Goal: Information Seeking & Learning: Learn about a topic

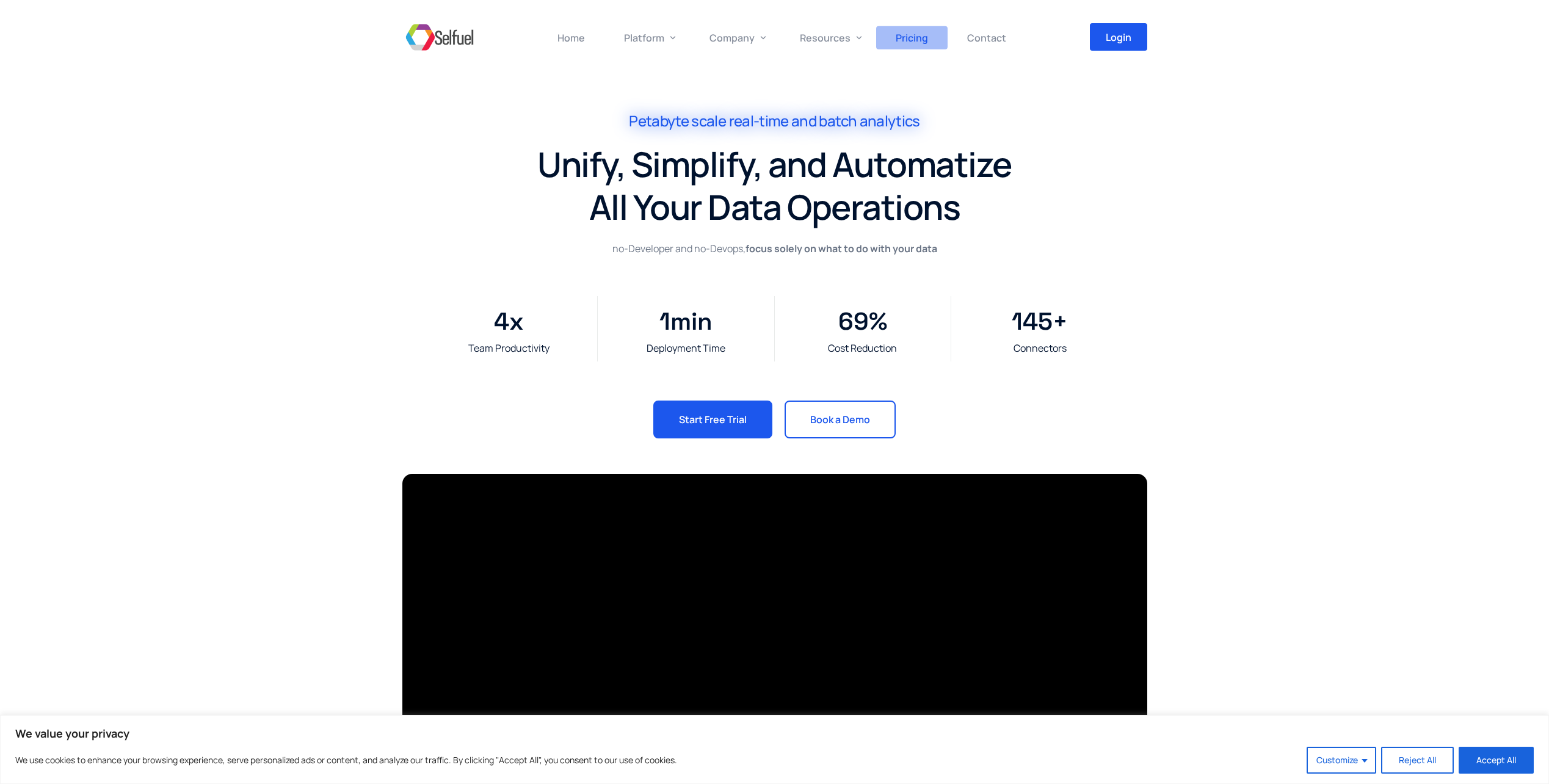
click at [919, 35] on span "Pricing" at bounding box center [912, 38] width 32 height 13
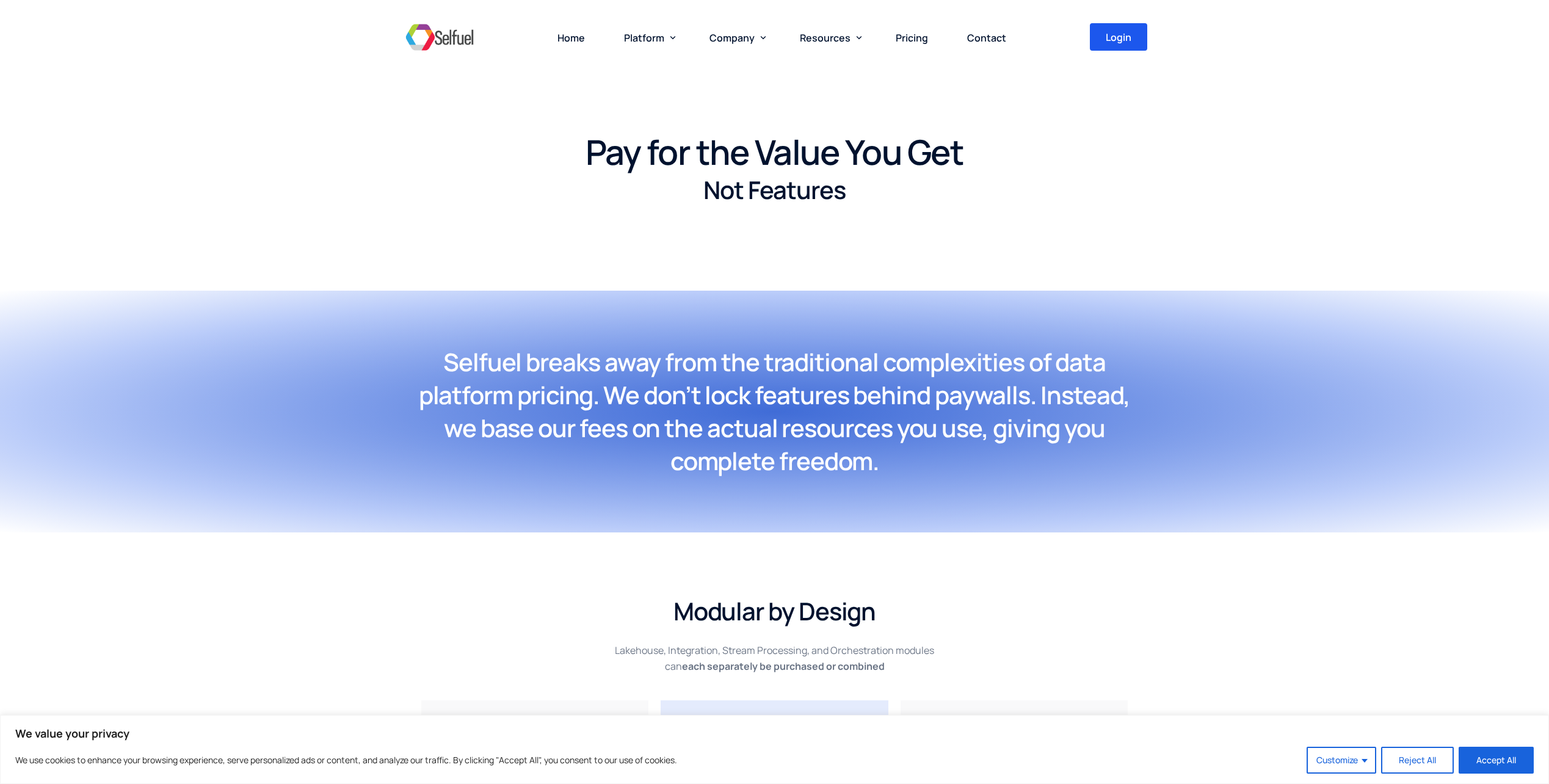
click at [622, 151] on h1 "Pay for the Value You Get" at bounding box center [775, 152] width 745 height 43
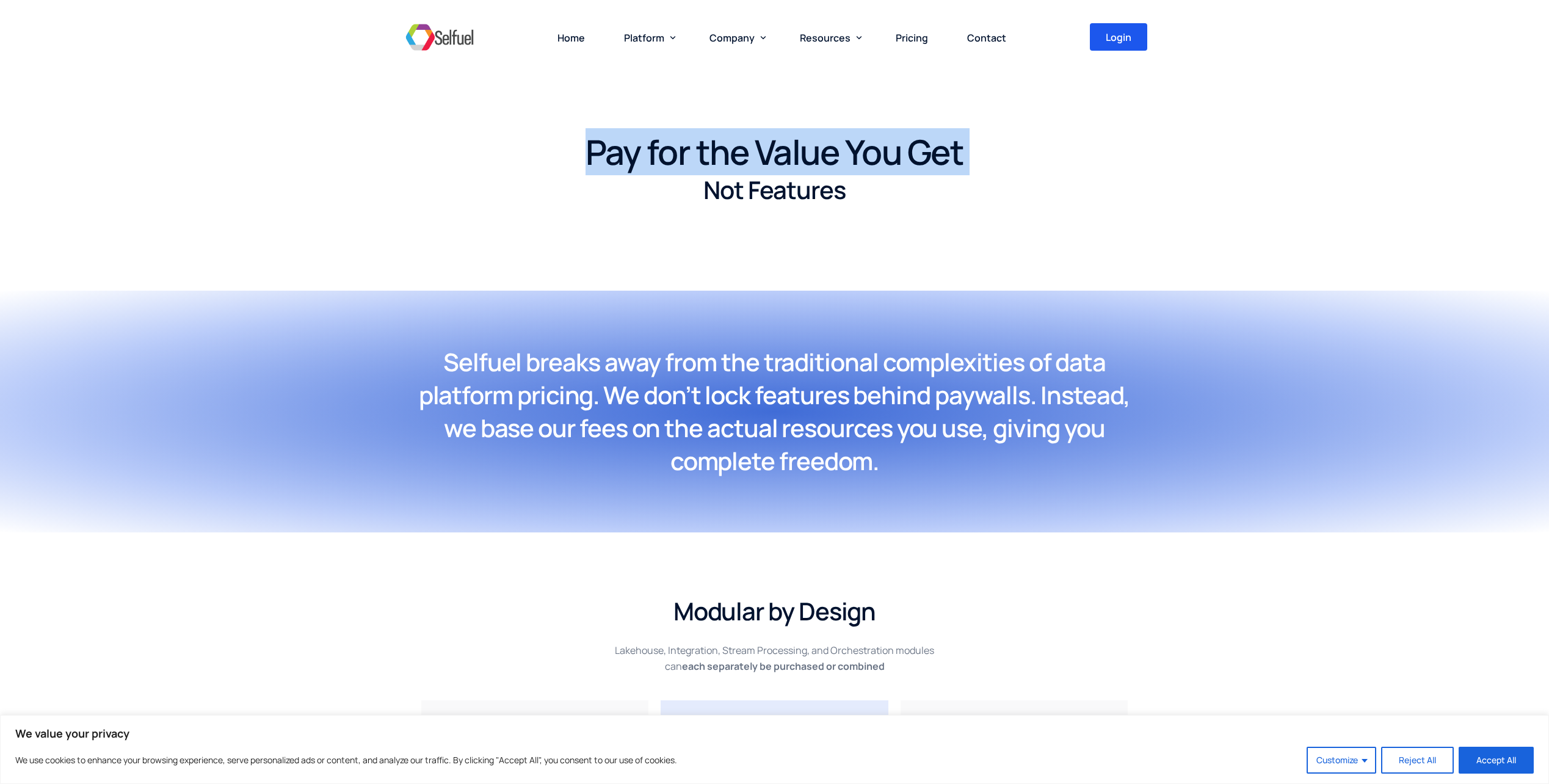
click at [622, 151] on h1 "Pay for the Value You Get" at bounding box center [775, 152] width 745 height 43
drag, startPoint x: 622, startPoint y: 151, endPoint x: 584, endPoint y: 169, distance: 42.0
click at [584, 169] on h1 "Pay for the Value You Get" at bounding box center [775, 152] width 745 height 43
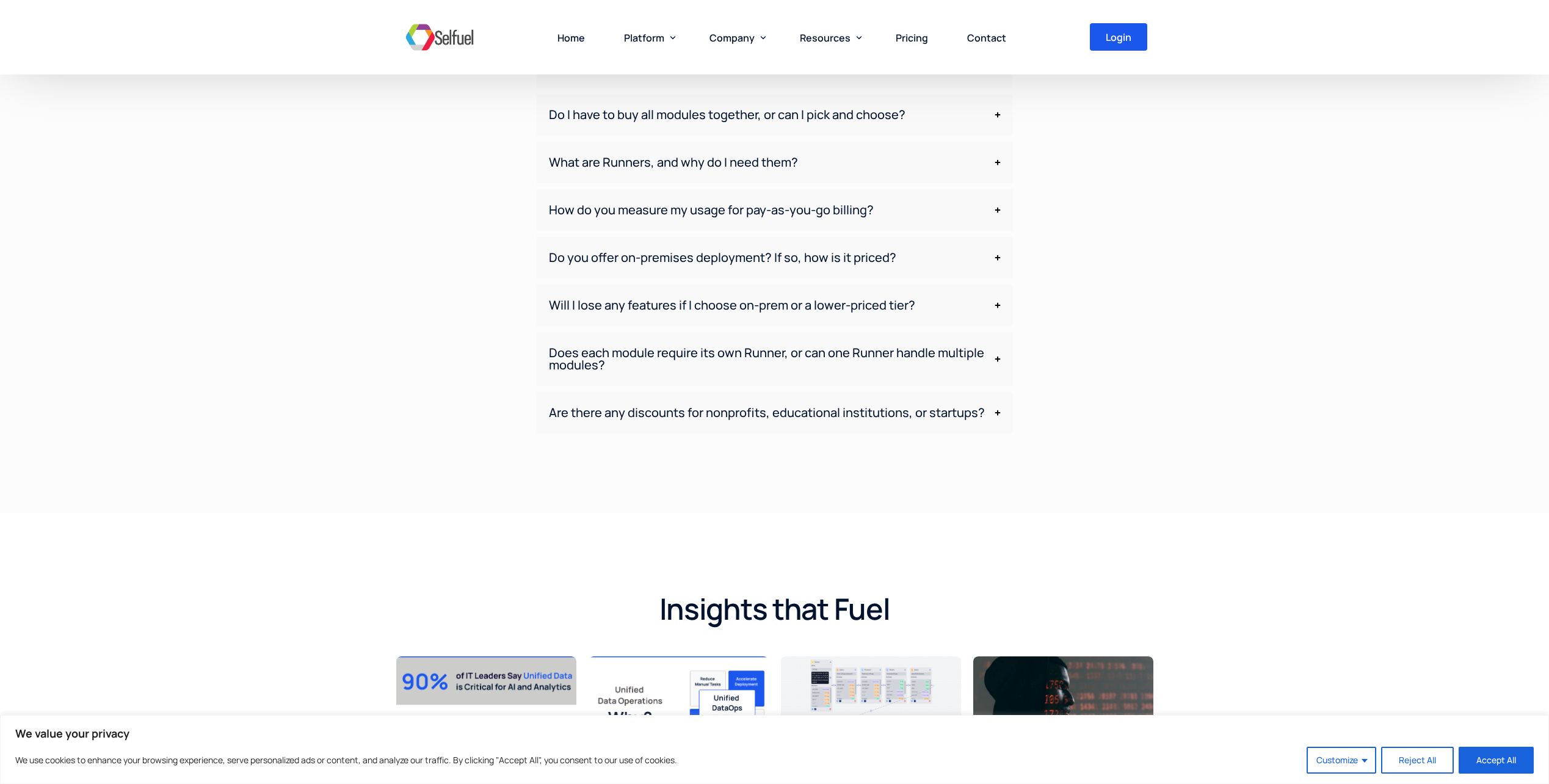
scroll to position [3140, 0]
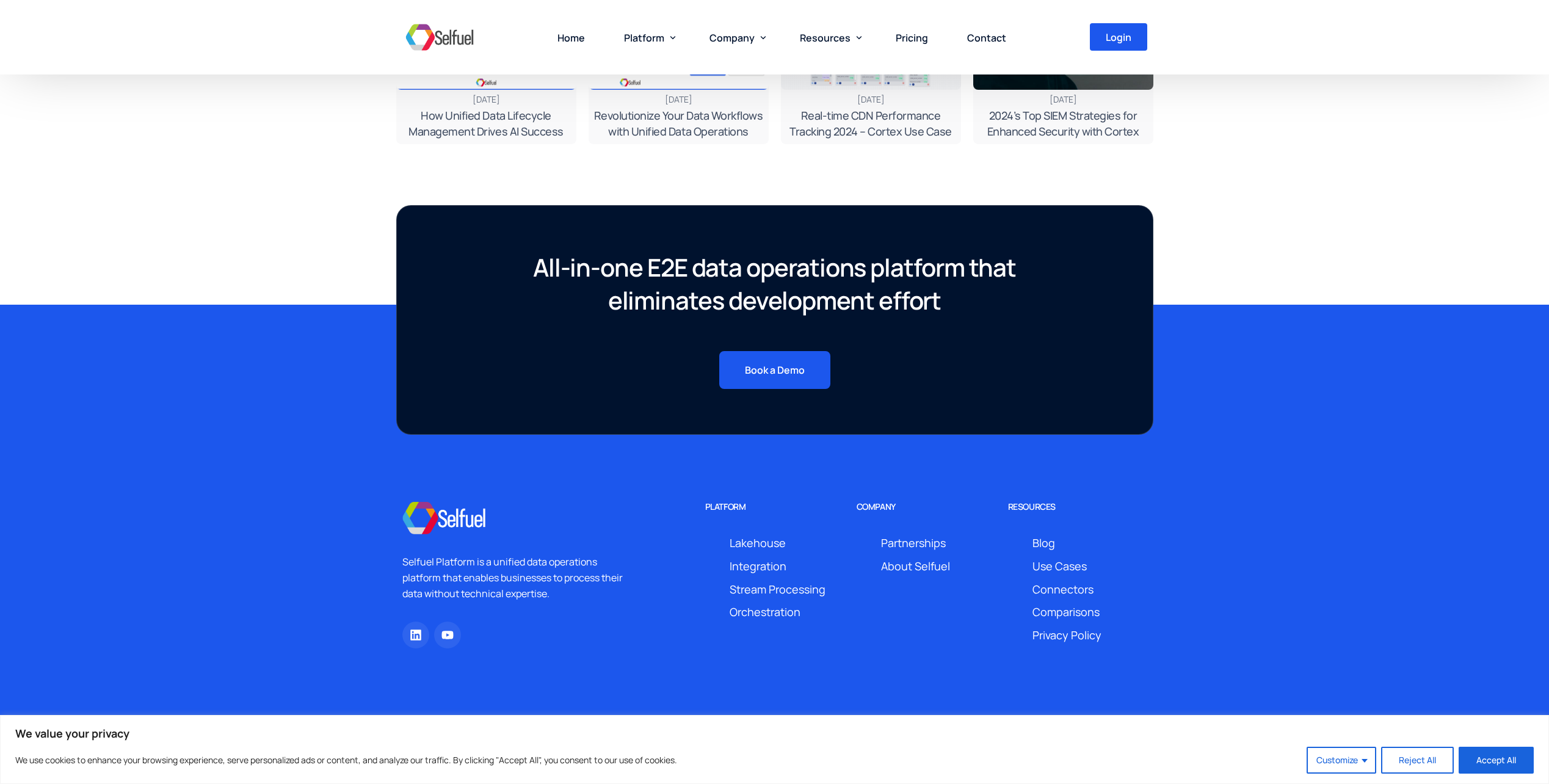
click at [1244, 381] on div "All-in-one E2E data operations platform that eliminates development effort Book…" at bounding box center [774, 304] width 1549 height 260
